Goal: Obtain resource: Download file/media

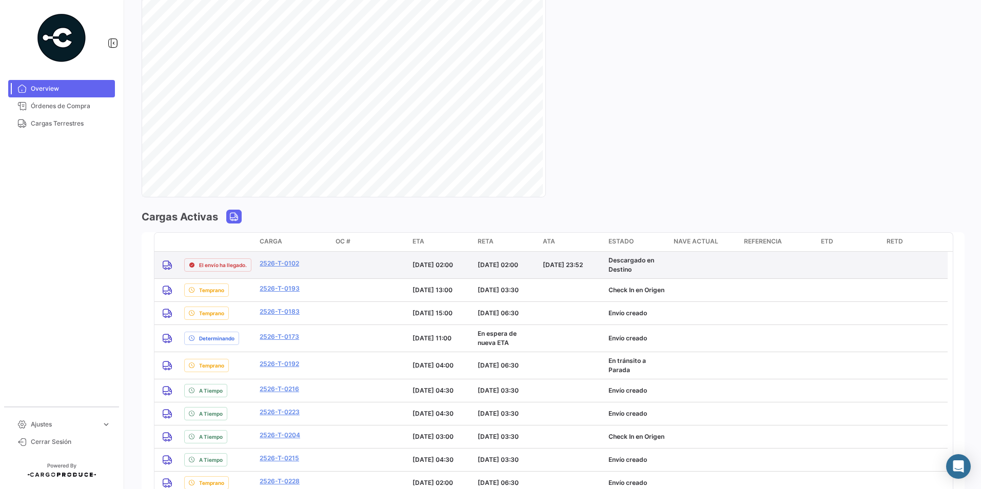
scroll to position [616, 0]
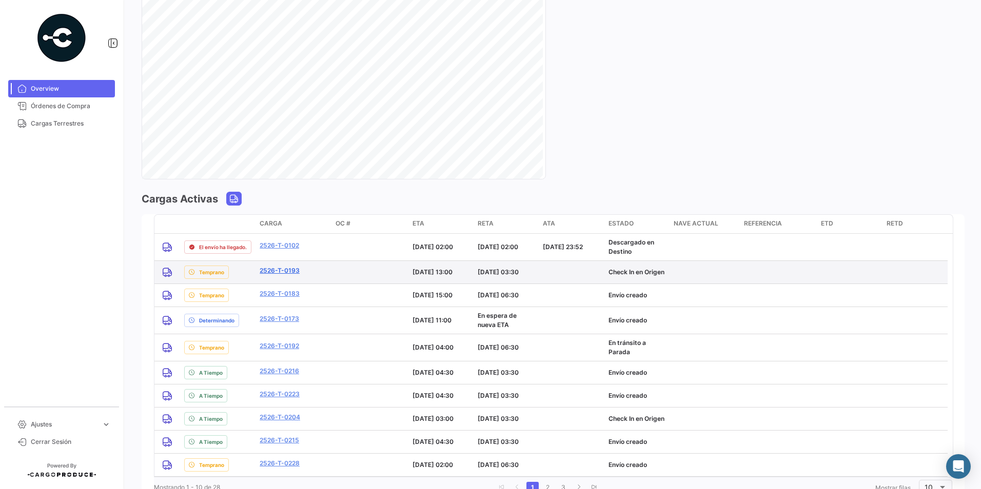
click at [285, 272] on link "2526-T-0193" at bounding box center [280, 270] width 40 height 9
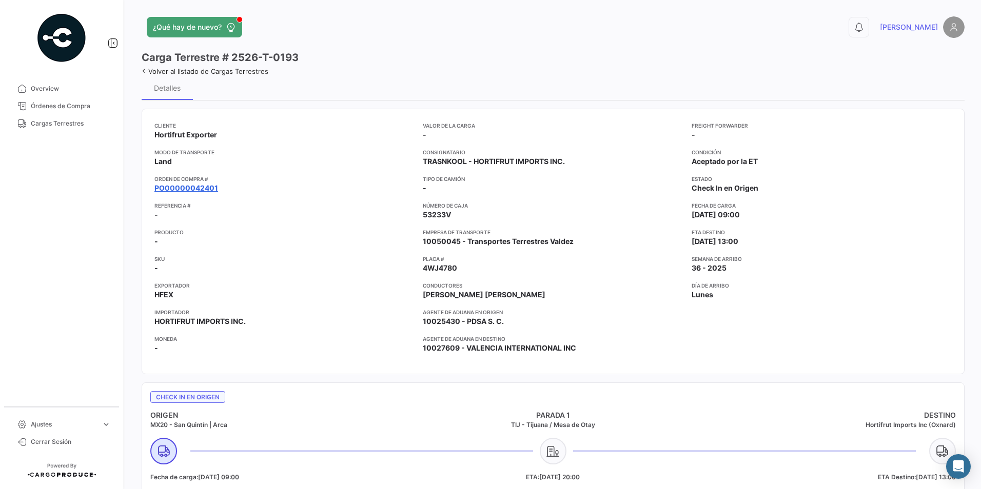
click at [196, 187] on link "PO00000042401" at bounding box center [186, 188] width 64 height 10
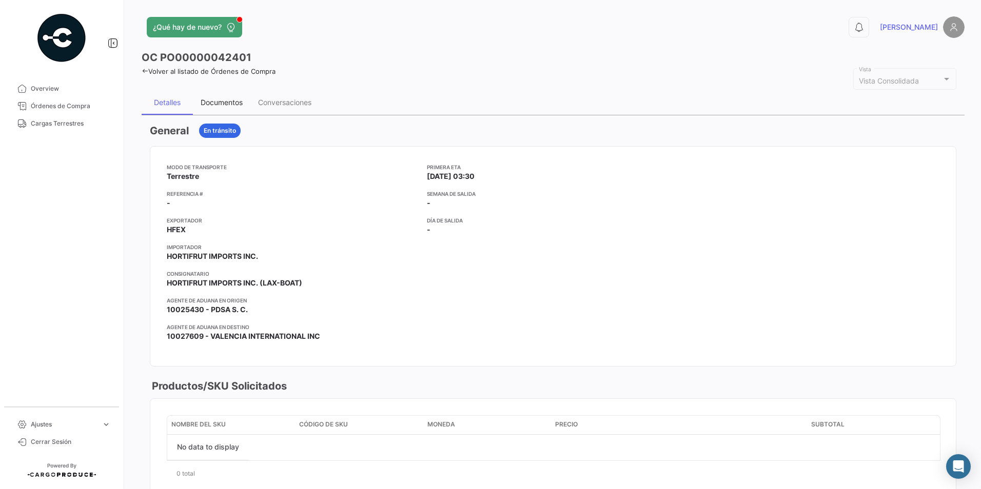
click at [225, 108] on div "Documentos" at bounding box center [221, 102] width 57 height 25
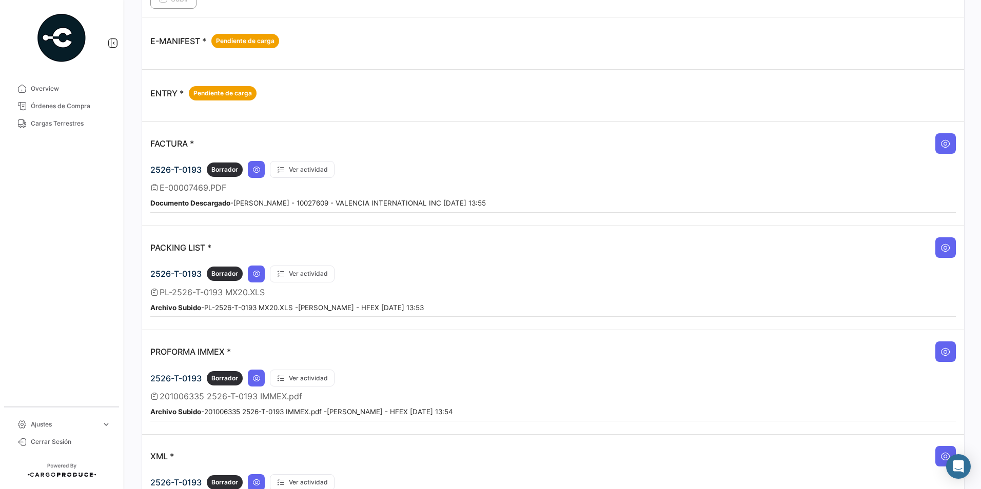
scroll to position [683, 0]
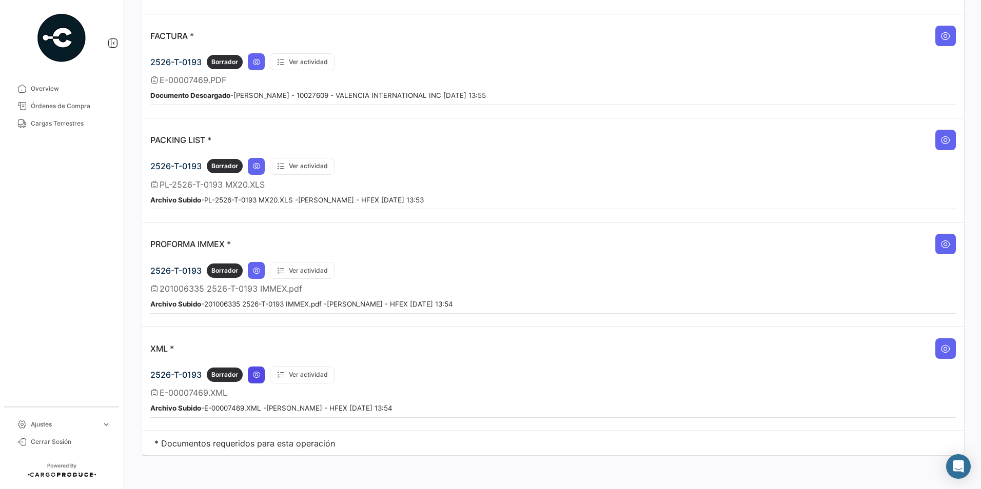
click at [262, 374] on button at bounding box center [256, 375] width 17 height 17
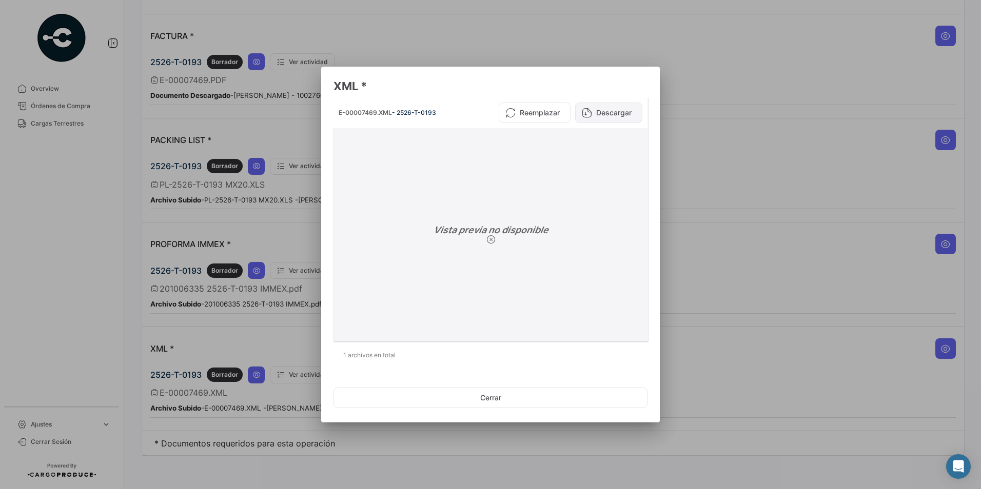
click at [597, 112] on button "Descargar" at bounding box center [608, 113] width 67 height 21
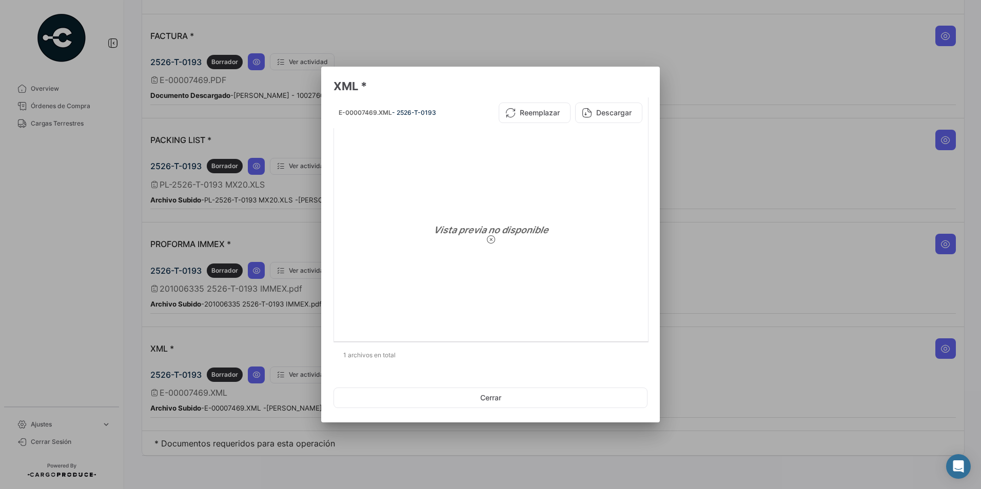
drag, startPoint x: 772, startPoint y: 119, endPoint x: 753, endPoint y: 144, distance: 31.5
click at [772, 119] on div at bounding box center [490, 244] width 981 height 489
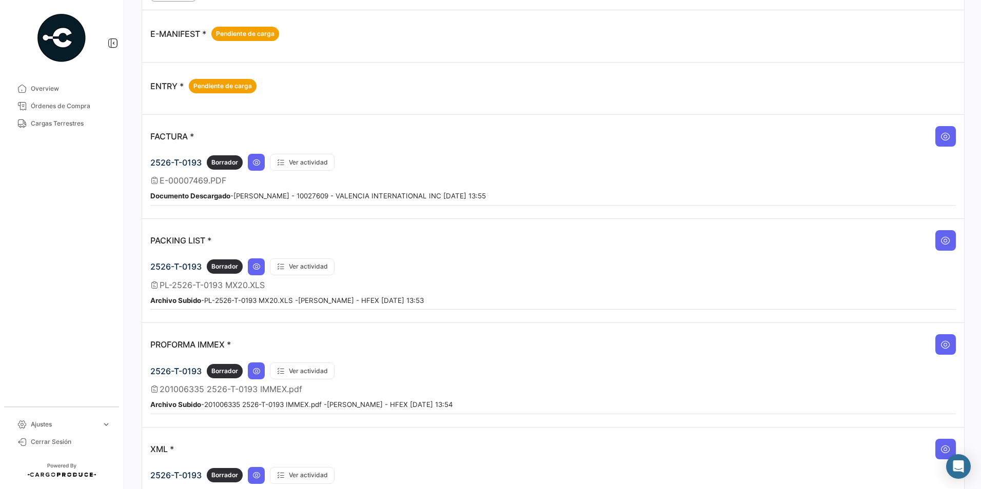
scroll to position [581, 0]
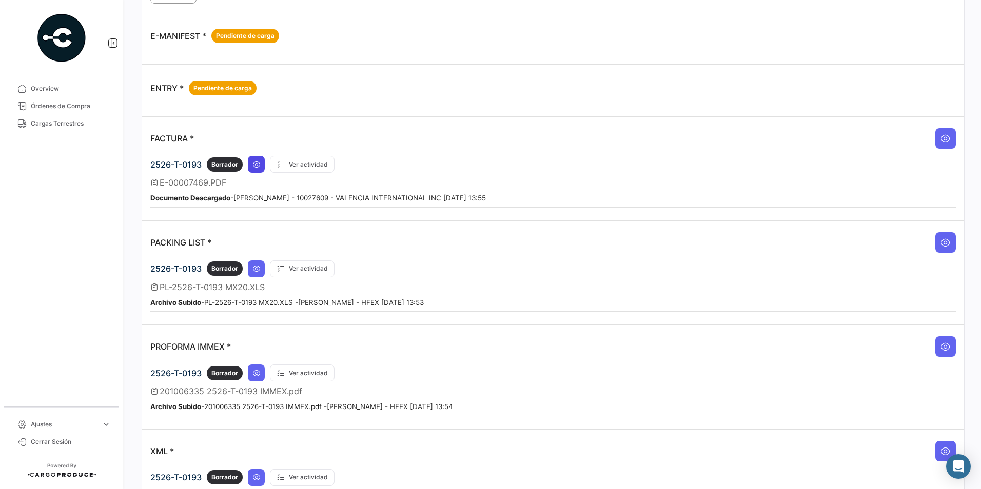
click at [255, 170] on button at bounding box center [256, 164] width 17 height 17
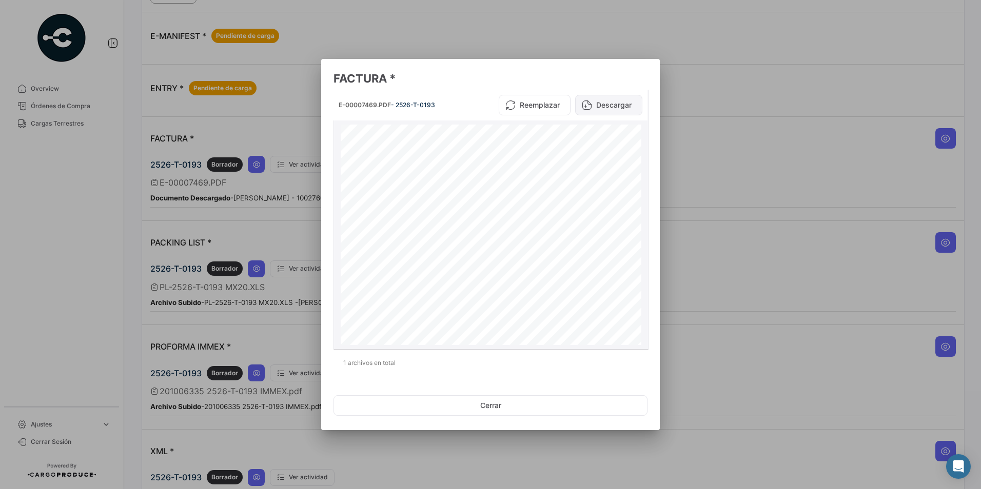
click at [603, 99] on button "Descargar" at bounding box center [608, 105] width 67 height 21
click at [667, 207] on div at bounding box center [490, 244] width 981 height 489
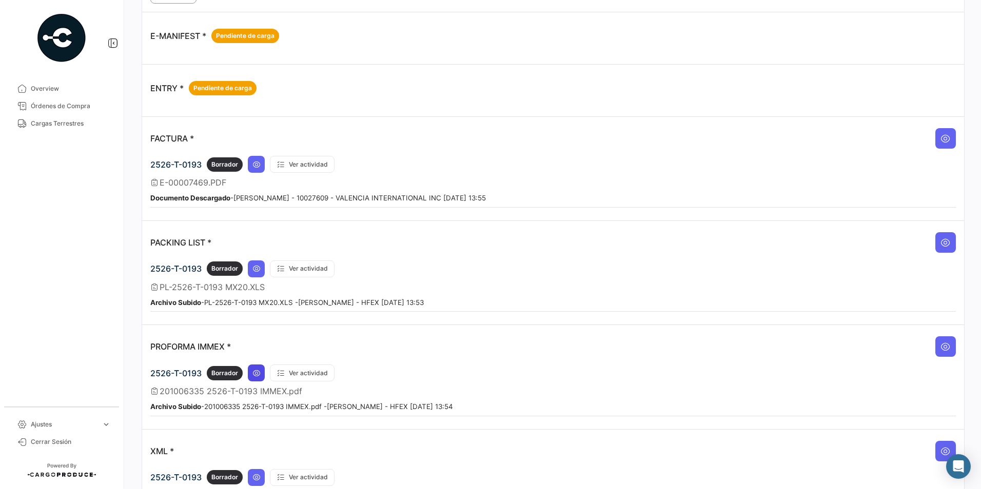
click at [254, 370] on icon at bounding box center [256, 373] width 8 height 8
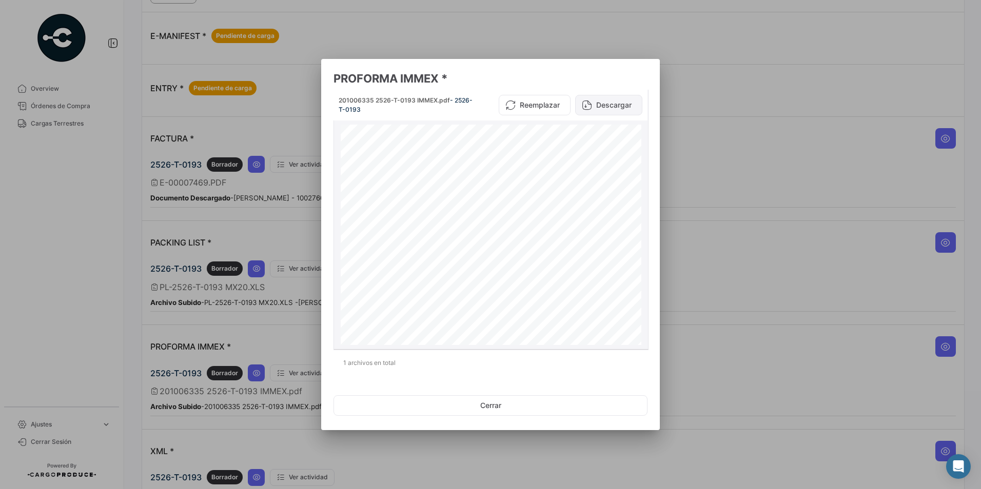
click at [600, 103] on button "Descargar" at bounding box center [608, 105] width 67 height 21
click at [940, 160] on div at bounding box center [490, 244] width 981 height 489
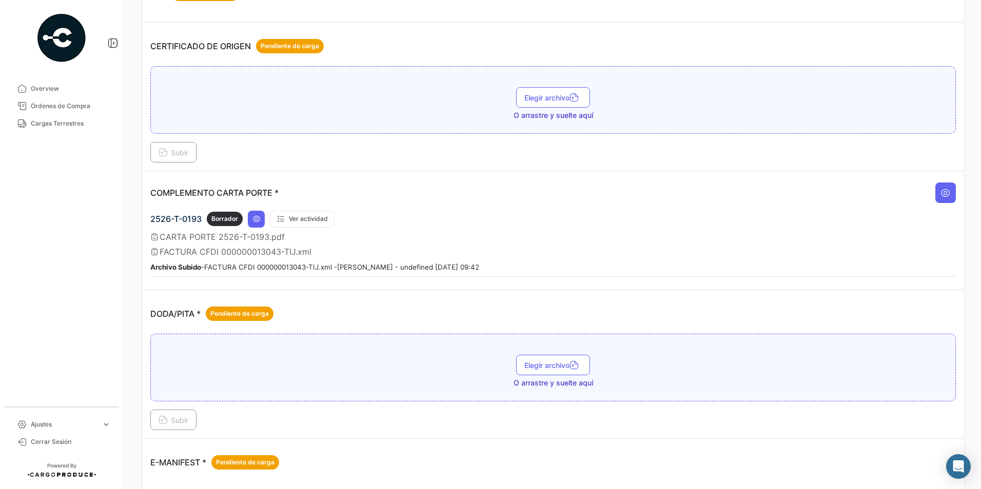
scroll to position [0, 0]
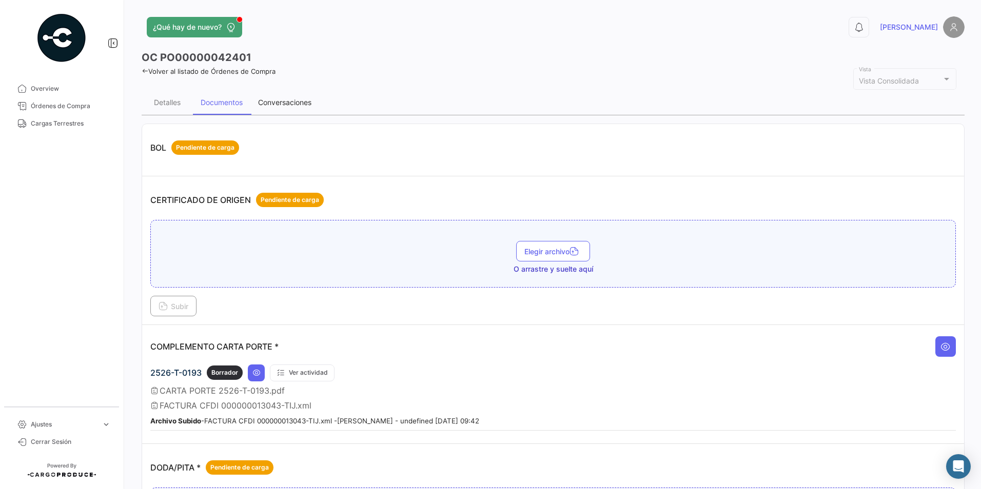
click at [303, 102] on div "Conversaciones" at bounding box center [284, 102] width 53 height 9
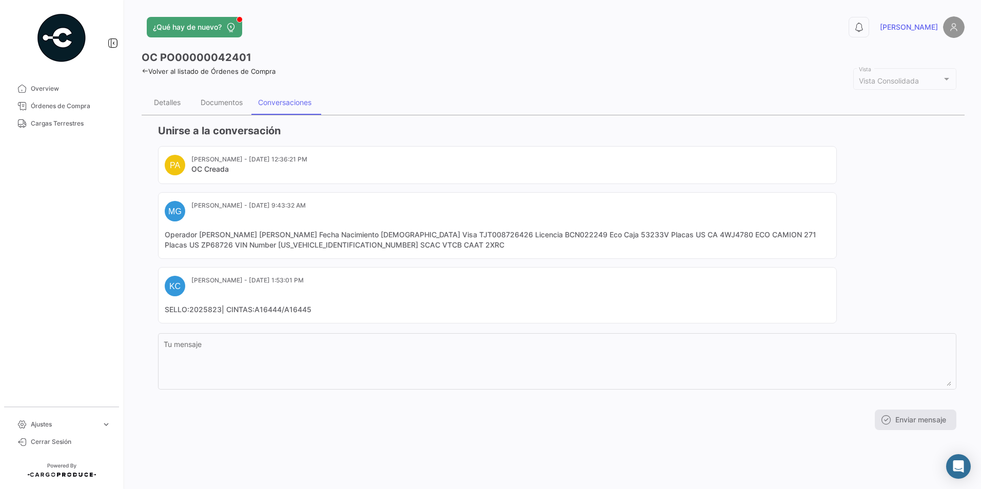
click at [733, 236] on mat-card-content "Operador [PERSON_NAME] [PERSON_NAME] Fecha Nacimiento [DEMOGRAPHIC_DATA] Visa T…" at bounding box center [497, 240] width 665 height 21
copy mat-card-content "4WJ4780"
click at [486, 238] on mat-card-content "Operador [PERSON_NAME] [PERSON_NAME] Fecha Nacimiento [DEMOGRAPHIC_DATA] Visa T…" at bounding box center [497, 240] width 665 height 21
click at [409, 243] on mat-card-content "Operador [PERSON_NAME] [PERSON_NAME] Fecha Nacimiento [DEMOGRAPHIC_DATA] Visa T…" at bounding box center [497, 240] width 665 height 21
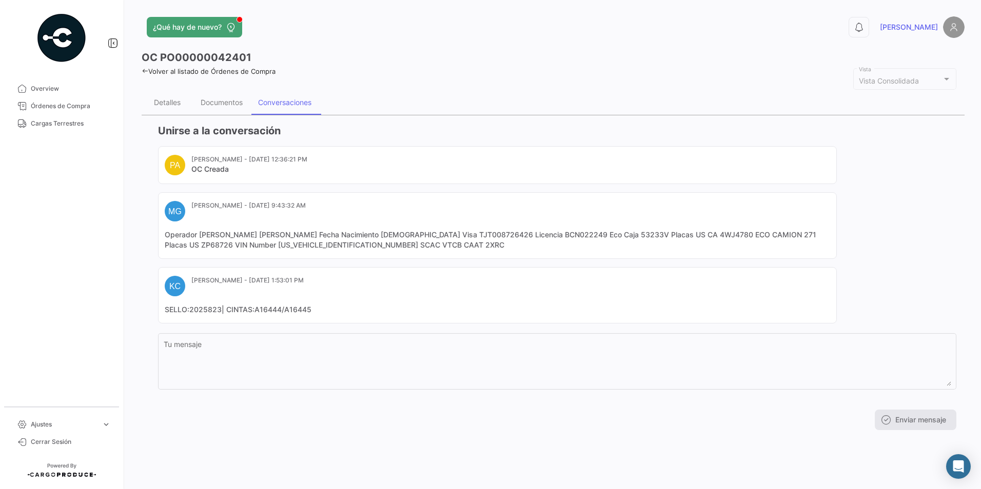
click at [409, 243] on mat-card-content "Operador [PERSON_NAME] [PERSON_NAME] Fecha Nacimiento [DEMOGRAPHIC_DATA] Visa T…" at bounding box center [497, 240] width 665 height 21
copy mat-card-content "2XRC"
drag, startPoint x: 212, startPoint y: 234, endPoint x: 336, endPoint y: 238, distance: 123.2
click at [336, 238] on mat-card-content "Operador [PERSON_NAME] [PERSON_NAME] Fecha Nacimiento [DEMOGRAPHIC_DATA] Visa T…" at bounding box center [497, 240] width 665 height 21
click at [208, 235] on mat-card-content "Operador [PERSON_NAME] [PERSON_NAME] Fecha Nacimiento [DEMOGRAPHIC_DATA] Visa T…" at bounding box center [497, 240] width 665 height 21
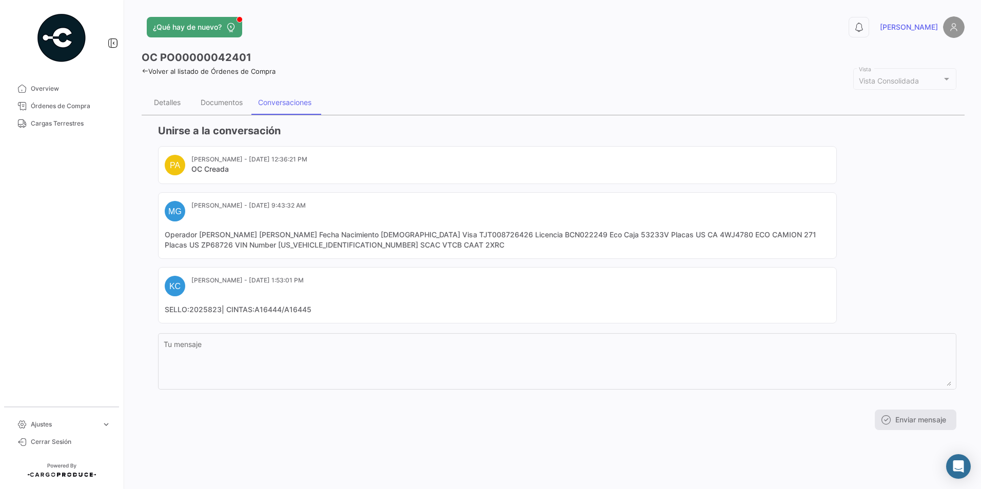
drag, startPoint x: 199, startPoint y: 233, endPoint x: 343, endPoint y: 235, distance: 144.2
click at [343, 235] on mat-card-content "Operador [PERSON_NAME] [PERSON_NAME] Fecha Nacimiento [DEMOGRAPHIC_DATA] Visa T…" at bounding box center [497, 240] width 665 height 21
copy mat-card-content "[PERSON_NAME] [PERSON_NAME]"
click at [343, 234] on mat-card-content "Operador [PERSON_NAME] [PERSON_NAME] Fecha Nacimiento [DEMOGRAPHIC_DATA] Visa T…" at bounding box center [497, 240] width 665 height 21
drag, startPoint x: 293, startPoint y: 232, endPoint x: 297, endPoint y: 219, distance: 13.7
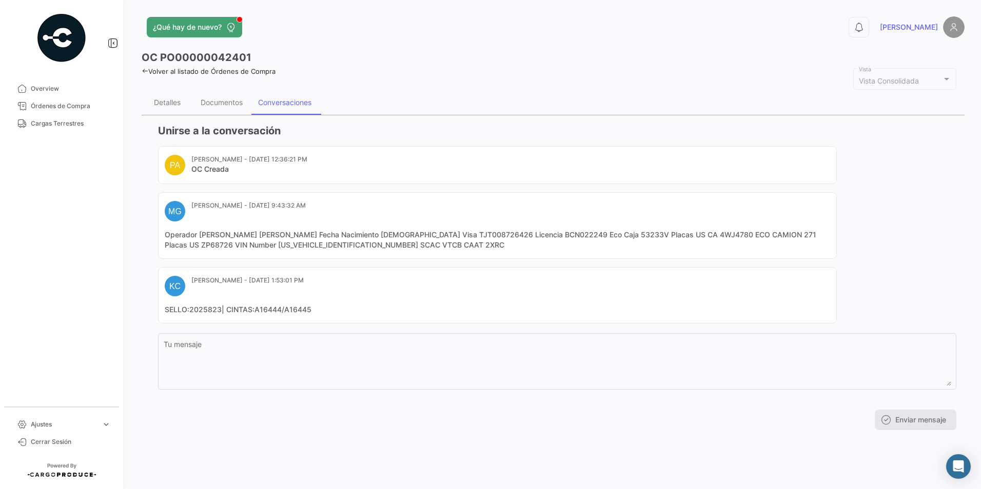
click at [293, 232] on mat-card-content "Operador [PERSON_NAME] [PERSON_NAME] Fecha Nacimiento [DEMOGRAPHIC_DATA] Visa T…" at bounding box center [497, 240] width 665 height 21
click at [232, 108] on div "Documentos" at bounding box center [221, 102] width 57 height 25
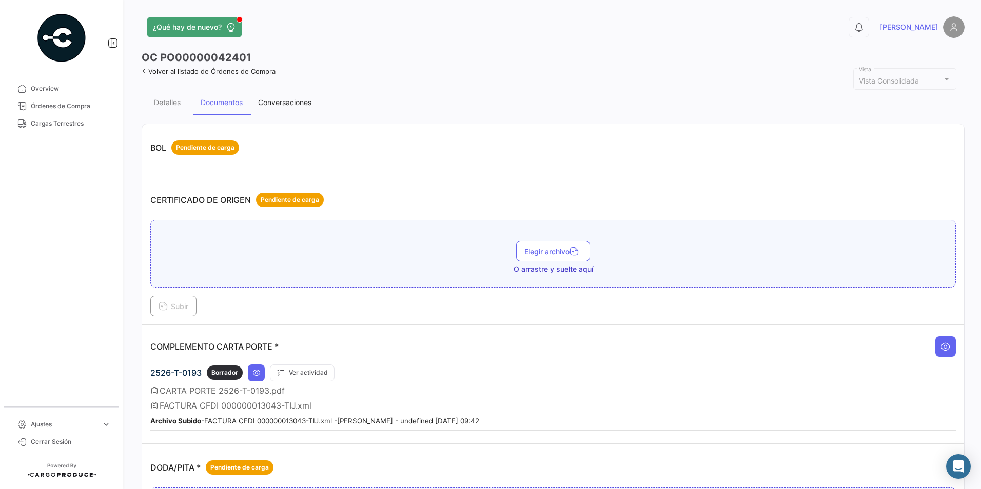
click at [311, 100] on div "Conversaciones" at bounding box center [284, 102] width 53 height 9
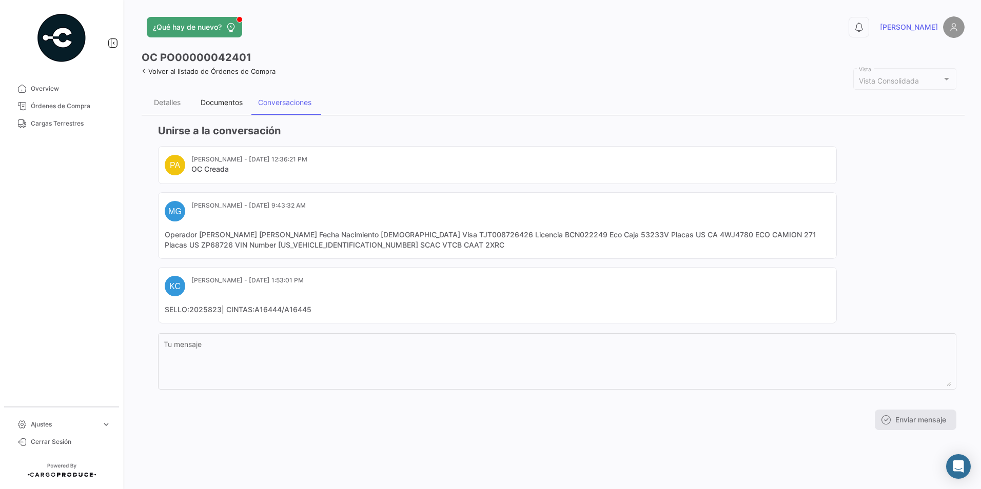
click at [216, 105] on div "Documentos" at bounding box center [222, 102] width 42 height 9
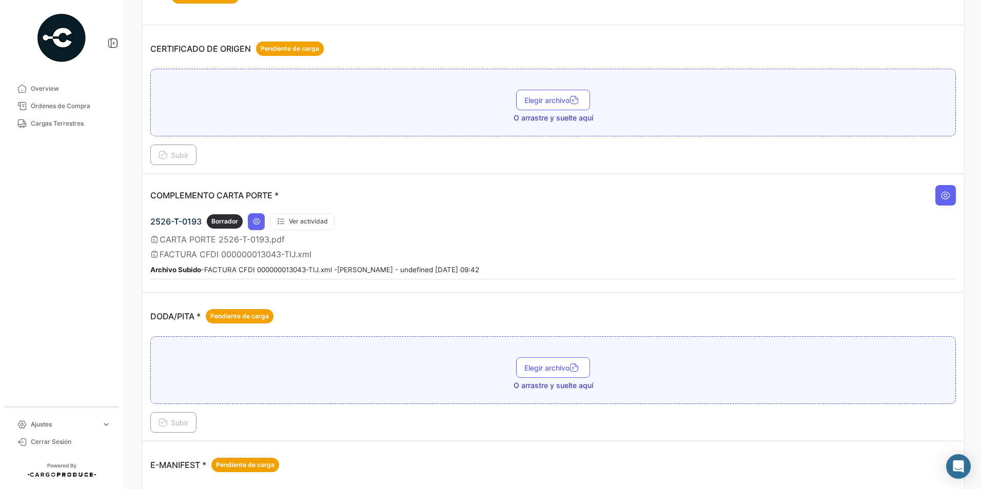
scroll to position [154, 0]
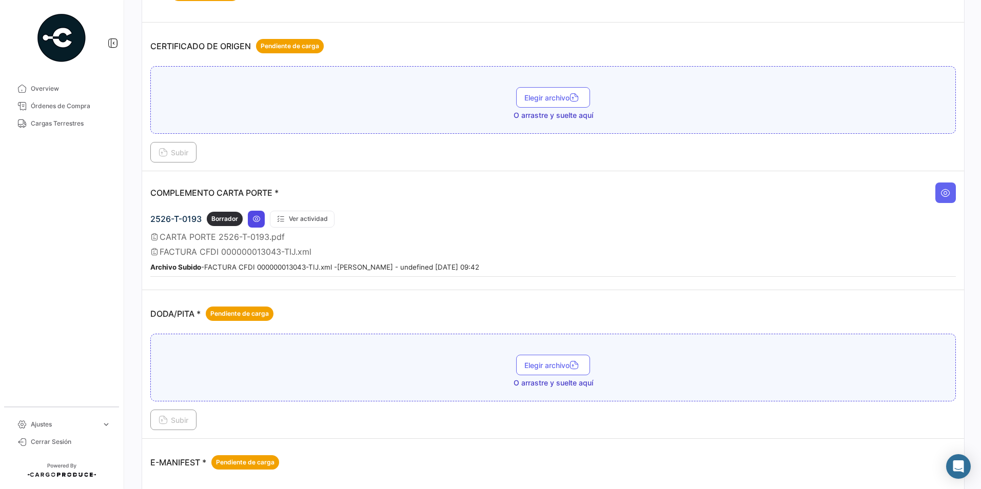
click at [256, 216] on icon at bounding box center [256, 219] width 8 height 8
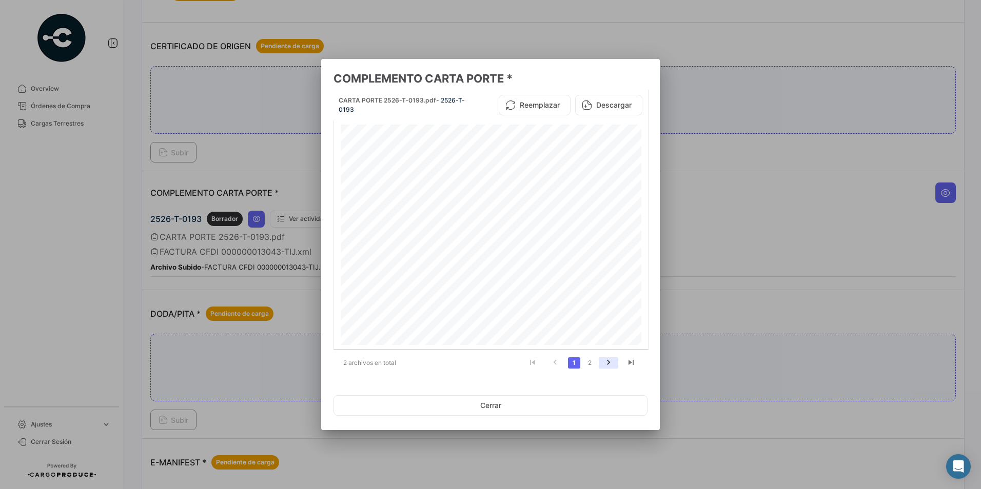
click at [605, 366] on icon "go to next page" at bounding box center [608, 364] width 13 height 12
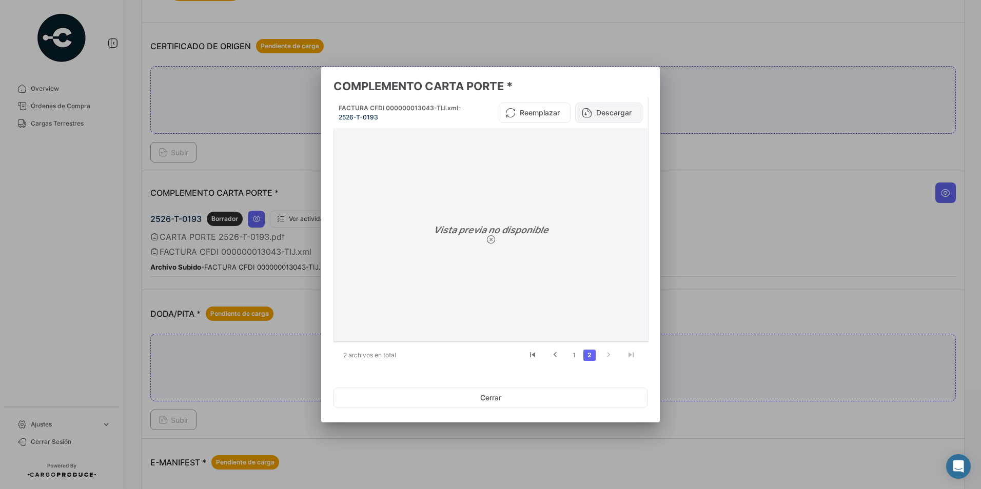
click at [604, 121] on button "Descargar" at bounding box center [608, 113] width 67 height 21
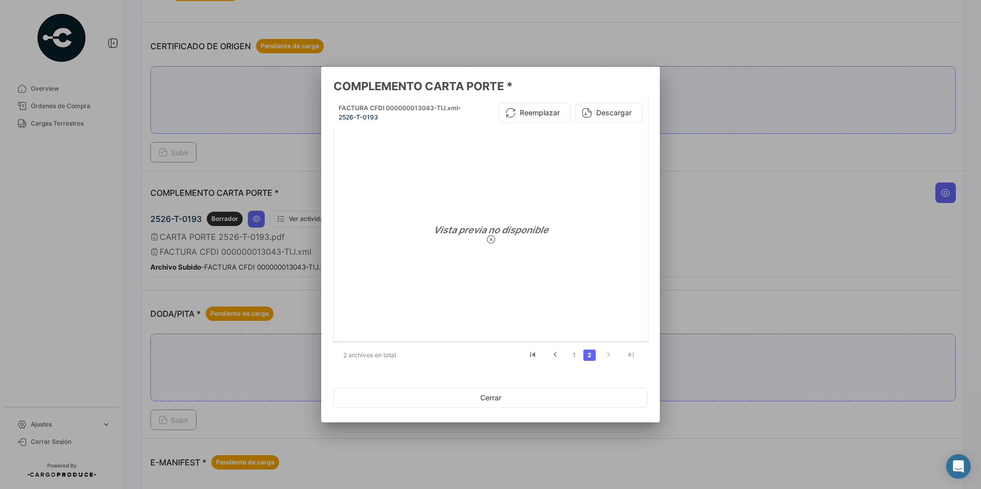
drag, startPoint x: 719, startPoint y: 129, endPoint x: 640, endPoint y: 220, distance: 120.0
click at [719, 129] on div at bounding box center [490, 244] width 981 height 489
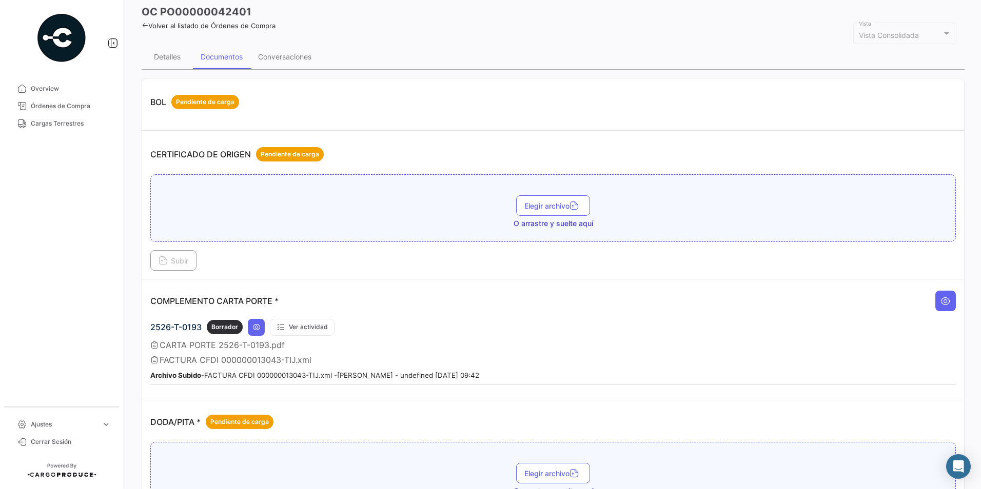
scroll to position [0, 0]
